Goal: Check status: Check status

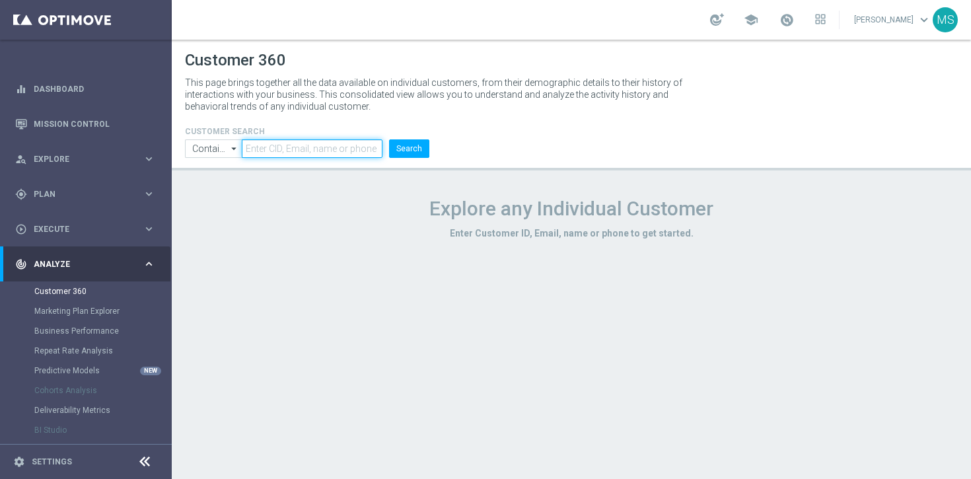
click at [274, 149] on input "text" at bounding box center [312, 148] width 141 height 18
paste input "1066961"
type input "1066961"
click at [420, 143] on button "Search" at bounding box center [409, 148] width 40 height 18
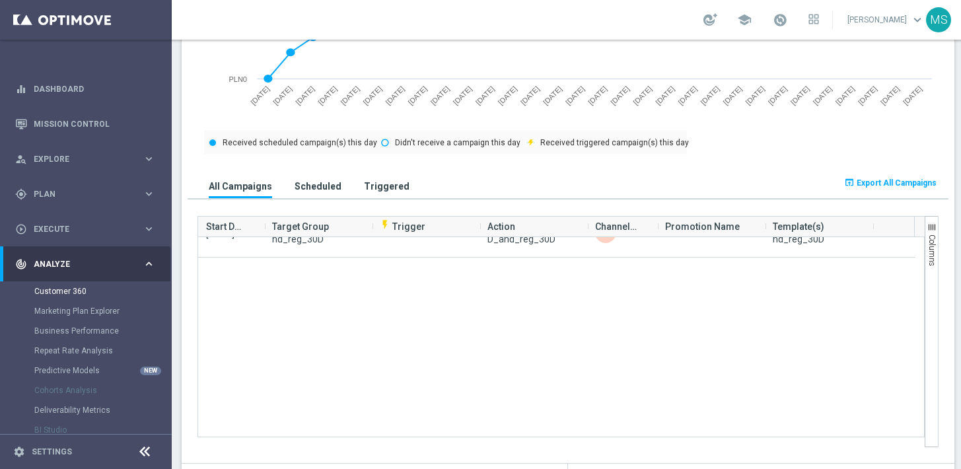
scroll to position [569, 0]
